Goal: Information Seeking & Learning: Learn about a topic

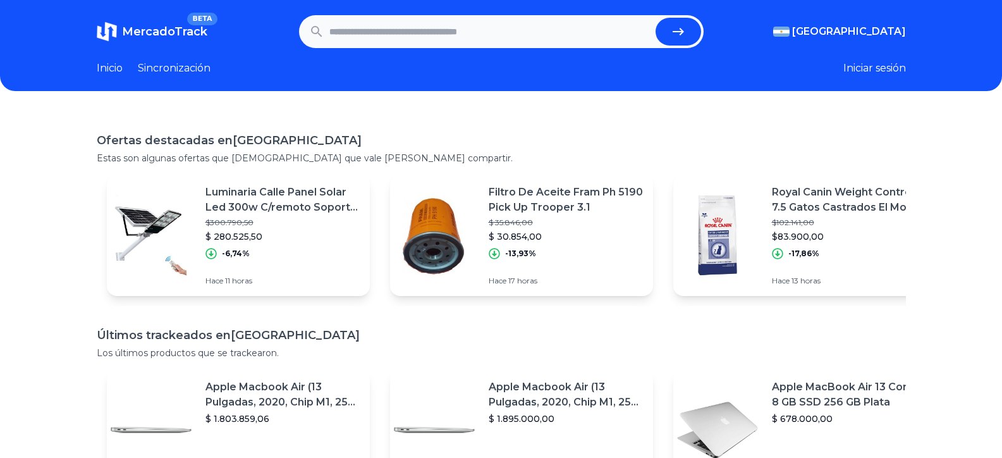
click at [0, 0] on div "[GEOGRAPHIC_DATA]" at bounding box center [0, 0] width 0 height 0
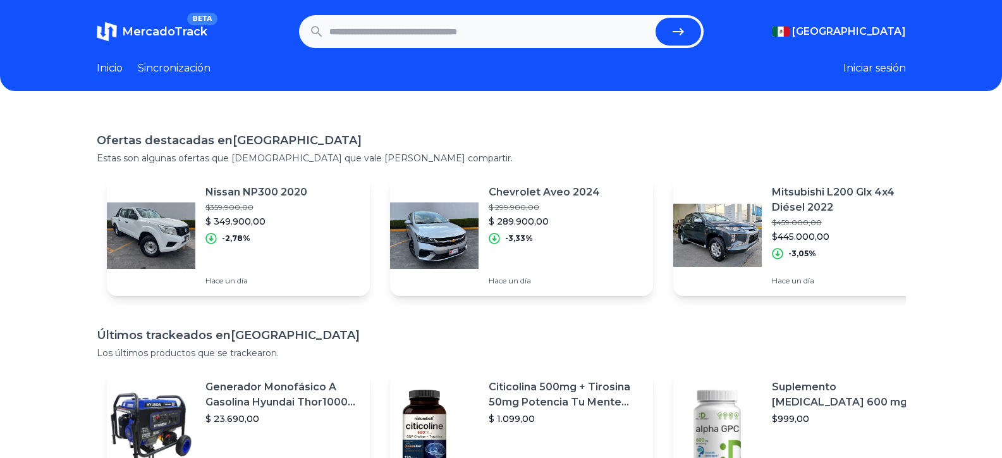
click at [174, 76] on header "MercadoTrack BETA [GEOGRAPHIC_DATA] [GEOGRAPHIC_DATA] [GEOGRAPHIC_DATA] [GEOGRA…" at bounding box center [501, 45] width 1002 height 91
click at [169, 66] on font "Sincronización" at bounding box center [174, 68] width 73 height 12
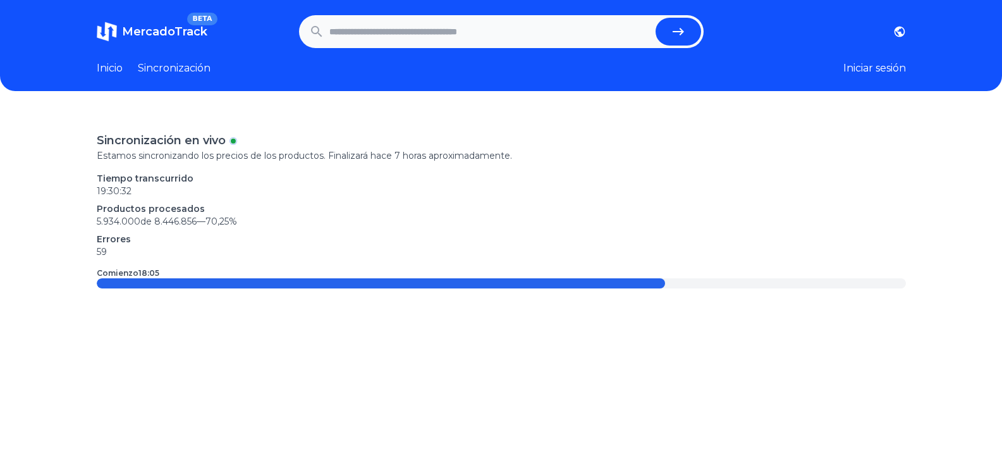
click at [381, 33] on input "text" at bounding box center [489, 32] width 321 height 28
type input "*******"
click at [656, 18] on button "submit" at bounding box center [679, 32] width 46 height 28
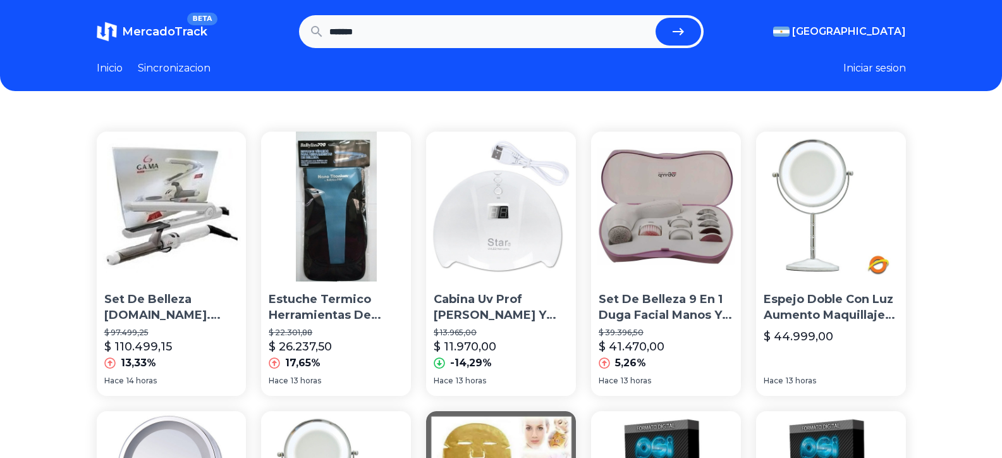
click at [864, 26] on span "[GEOGRAPHIC_DATA]" at bounding box center [849, 31] width 114 height 15
click at [0, 0] on div "[GEOGRAPHIC_DATA]" at bounding box center [0, 0] width 0 height 0
